Goal: Information Seeking & Learning: Learn about a topic

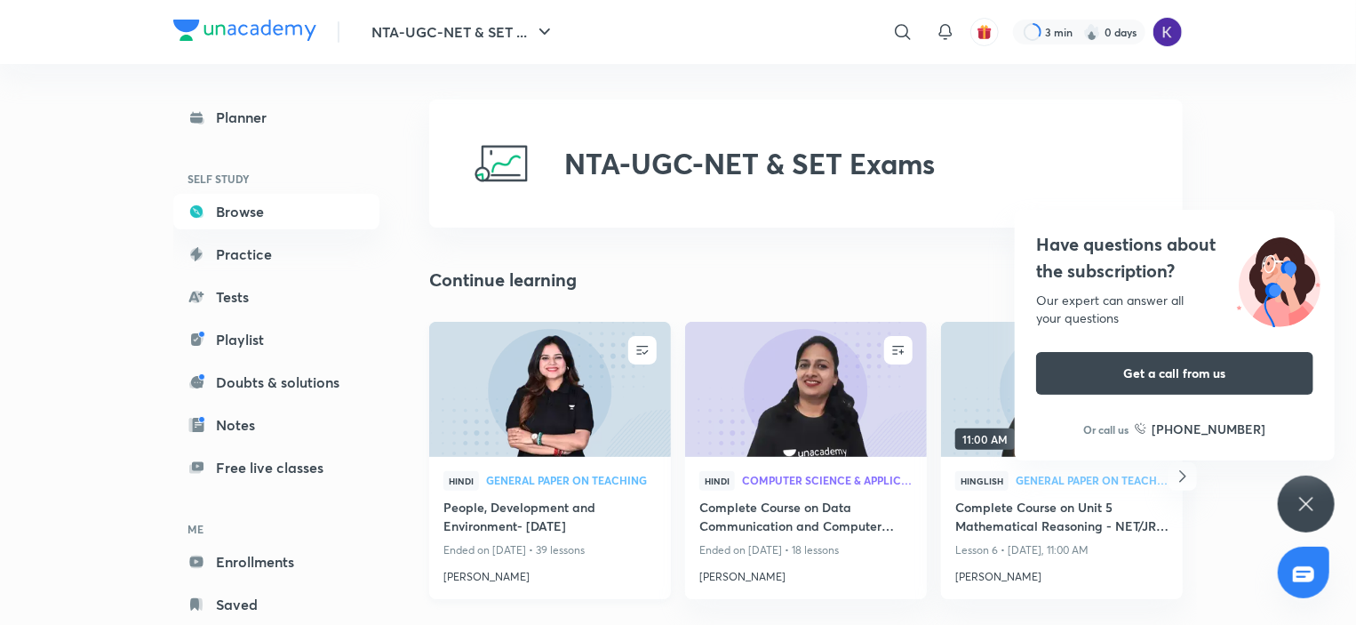
click at [489, 524] on h4 "People, Development and Environment- [DATE]" at bounding box center [550, 518] width 213 height 41
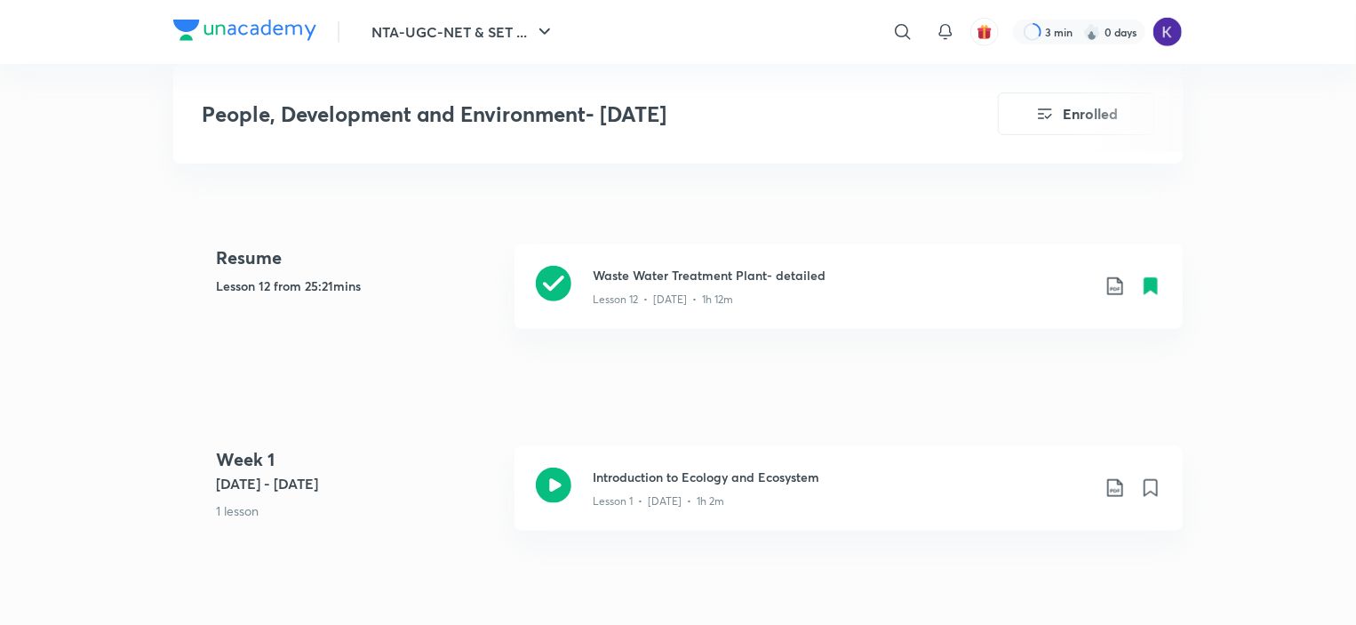
scroll to position [778, 0]
